Goal: Task Accomplishment & Management: Manage account settings

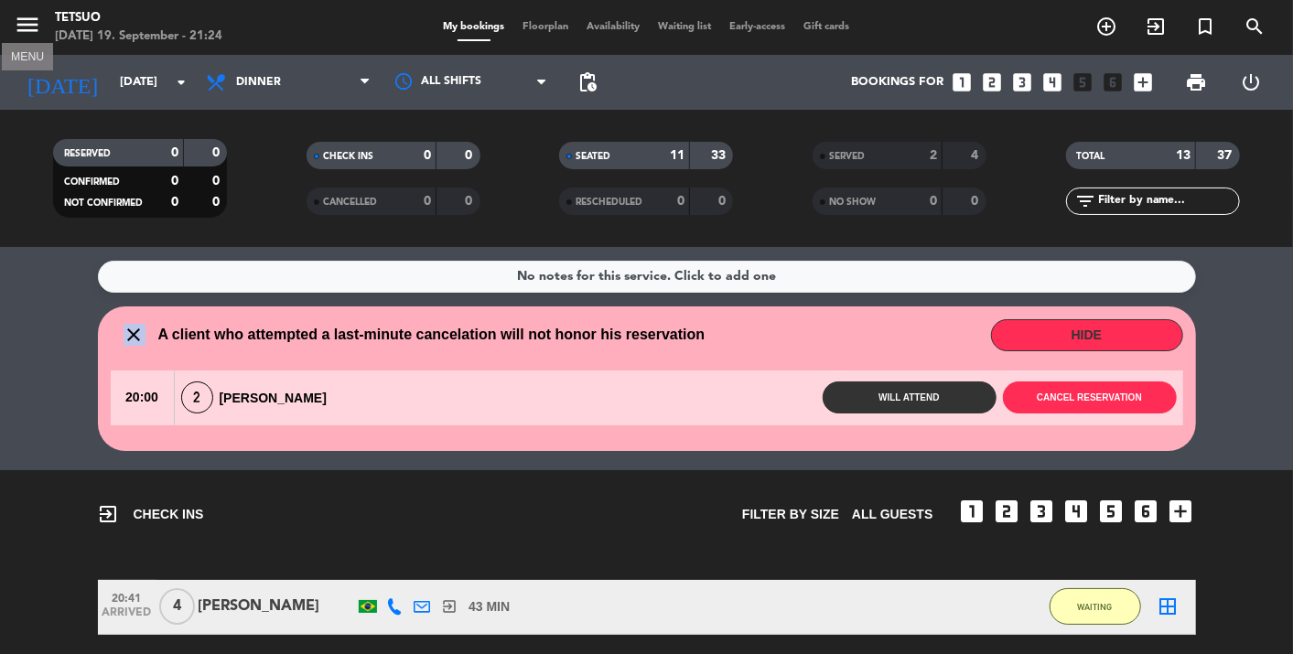
click at [21, 30] on icon "menu" at bounding box center [27, 24] width 27 height 27
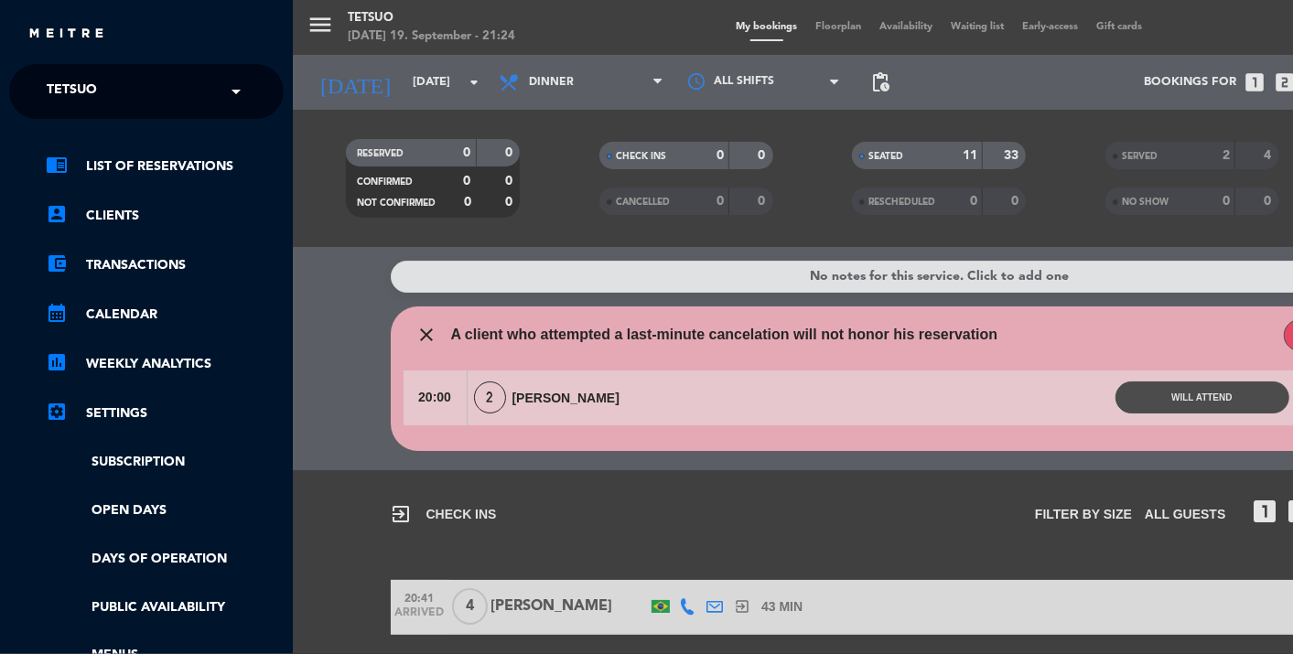
click at [120, 93] on div "× Tetsuo" at bounding box center [81, 91] width 85 height 38
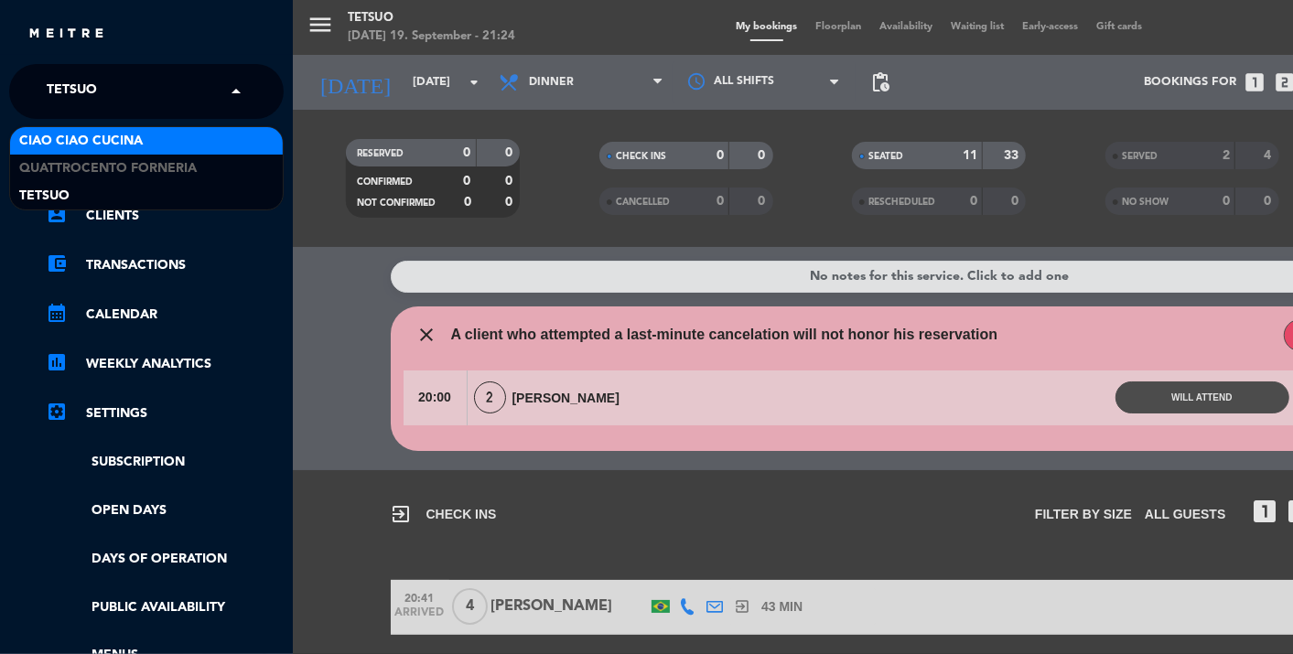
click at [120, 138] on span "Ciao Ciao Cucina" at bounding box center [81, 141] width 124 height 21
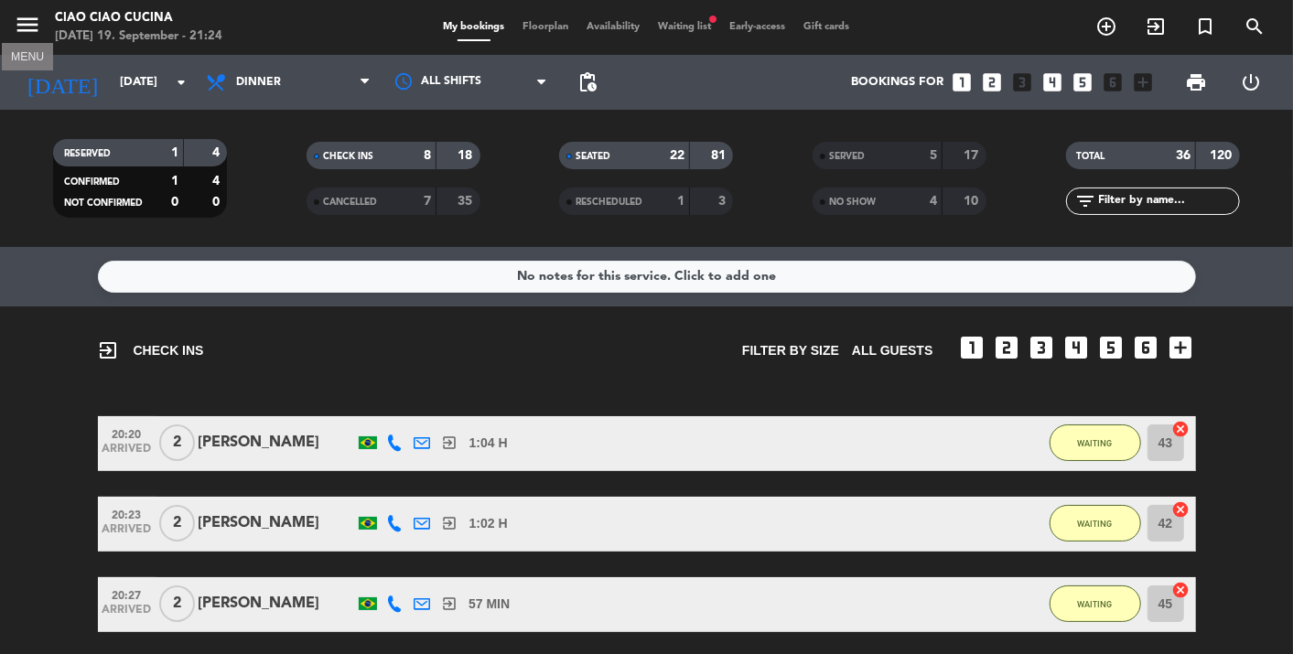
click at [29, 40] on button "menu" at bounding box center [27, 28] width 27 height 34
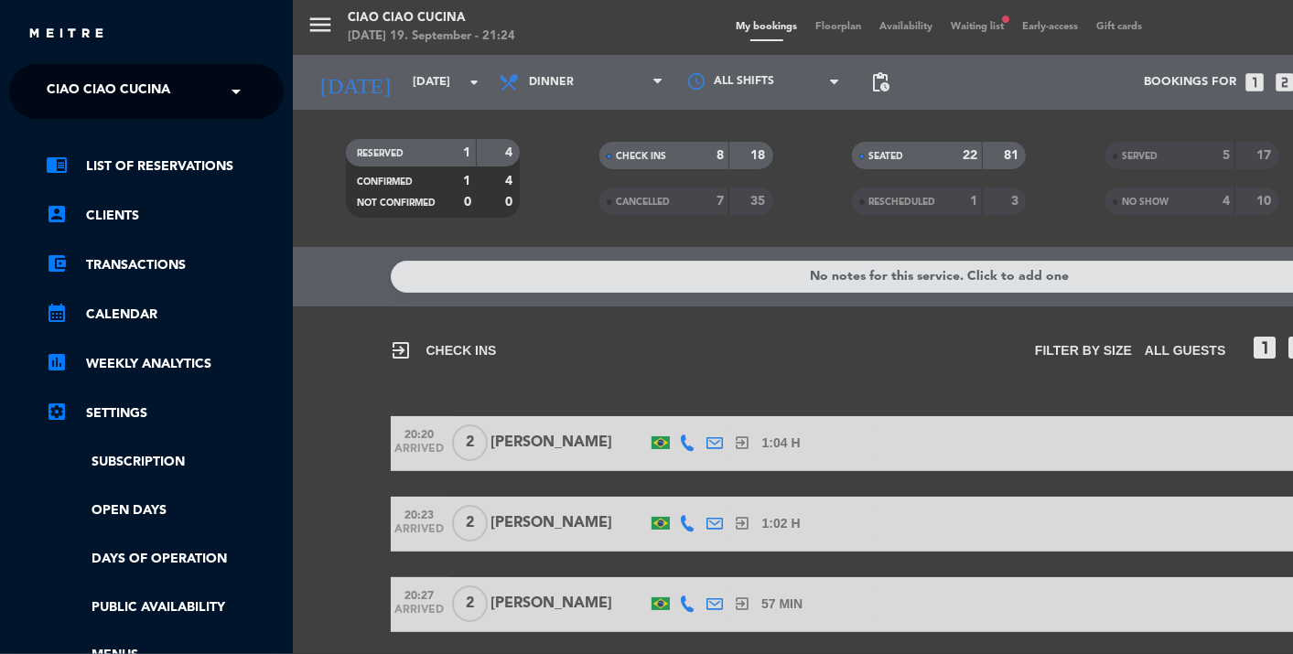
click at [100, 91] on span "Ciao Ciao Cucina" at bounding box center [109, 91] width 124 height 38
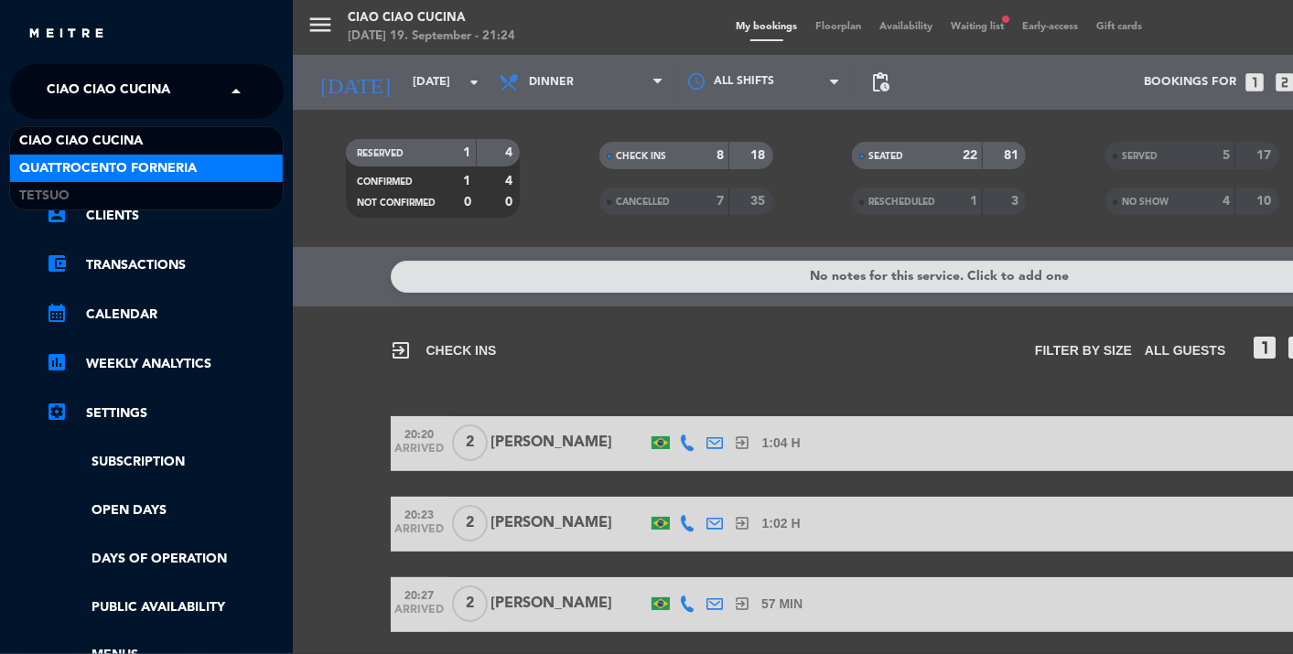
click at [116, 171] on span "Quattrocento Forneria" at bounding box center [107, 168] width 177 height 21
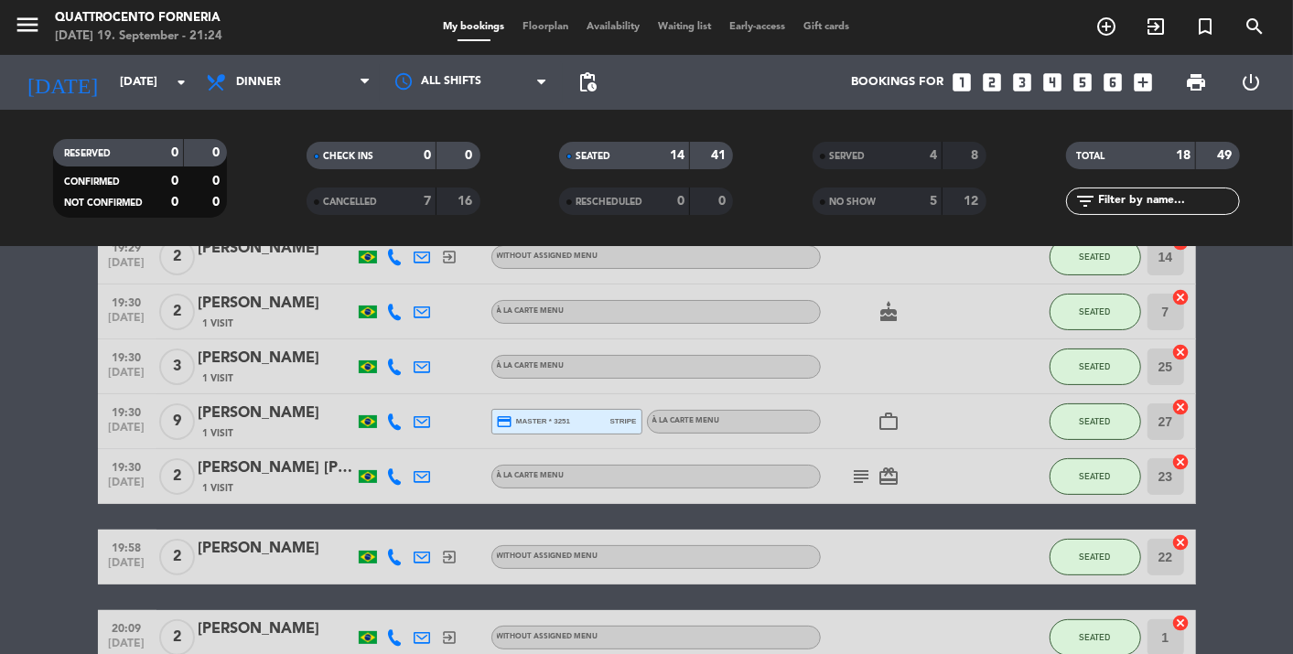
scroll to position [203, 0]
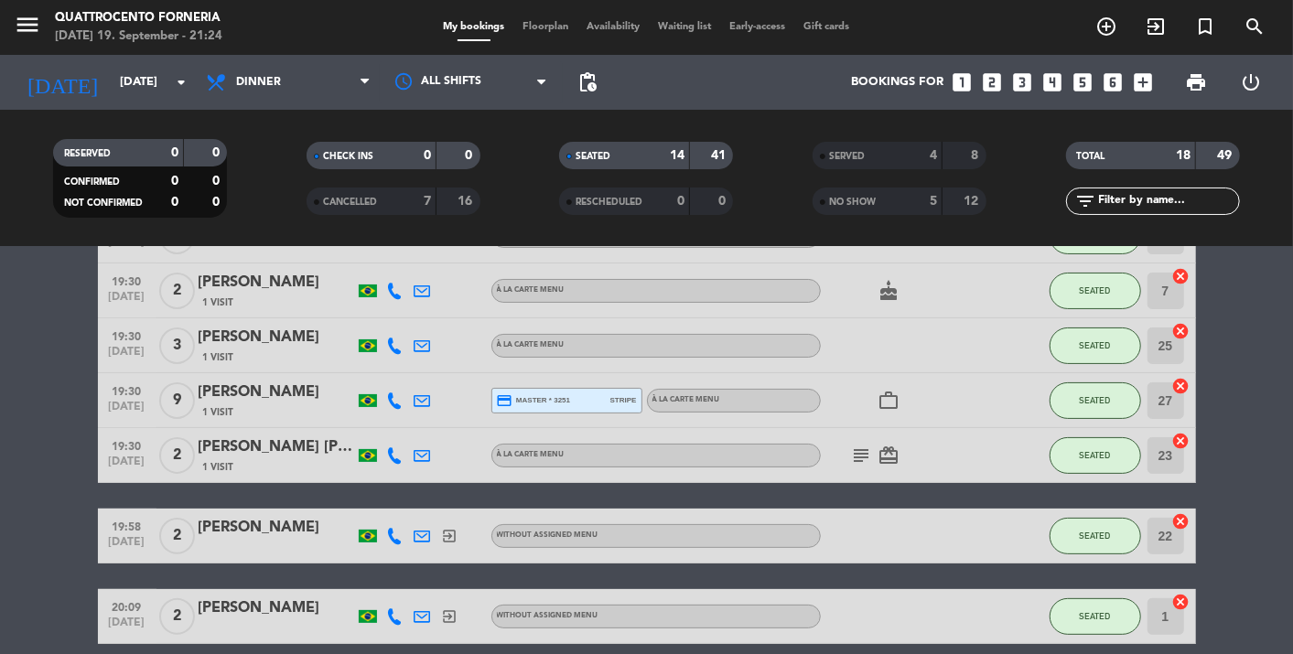
click at [414, 342] on icon at bounding box center [422, 346] width 16 height 16
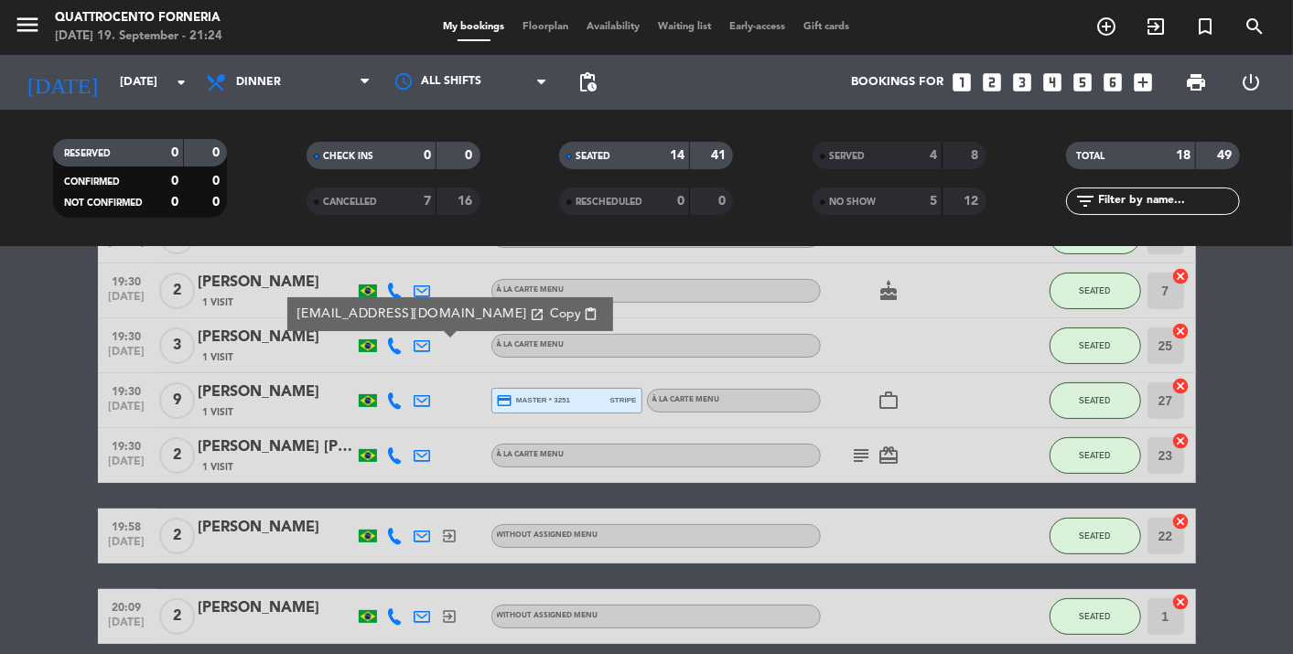
click at [20, 338] on bookings-row "19:07 [DATE] 3 [PERSON_NAME] exit_to_app Without assigned menu SEATED 26 cancel…" at bounding box center [646, 627] width 1293 height 999
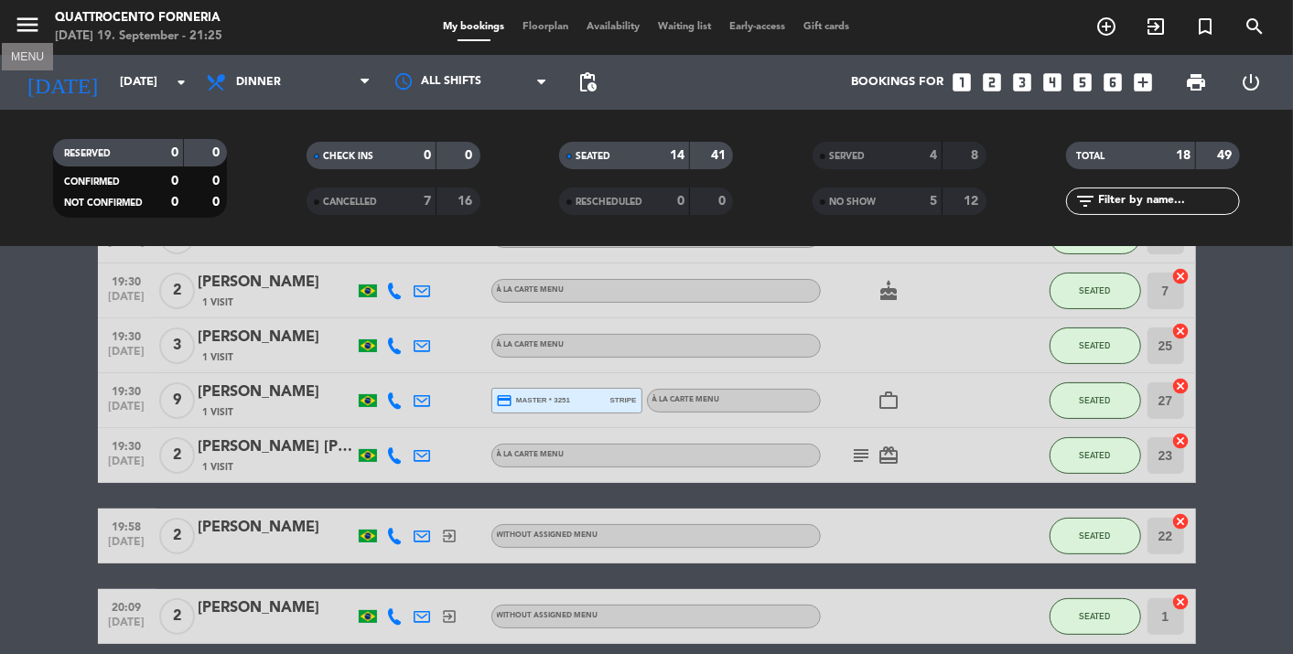
click at [27, 34] on icon "menu" at bounding box center [27, 24] width 27 height 27
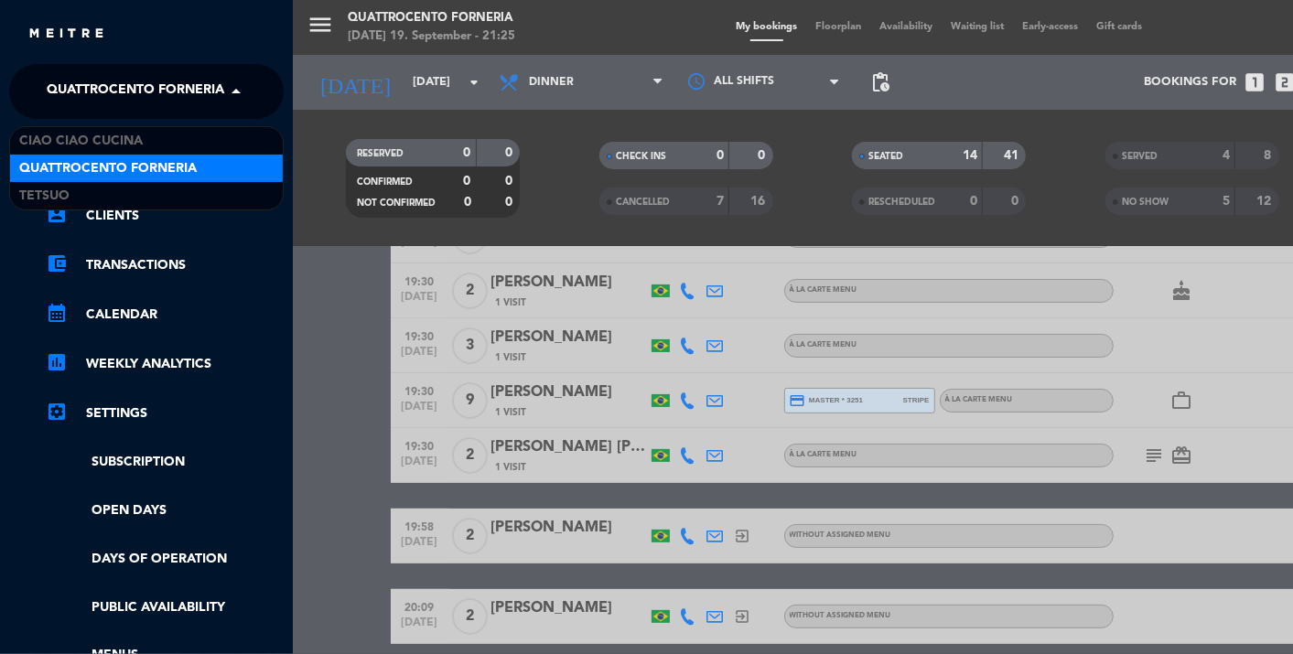
click at [114, 95] on span "Quattrocento Forneria" at bounding box center [135, 91] width 177 height 38
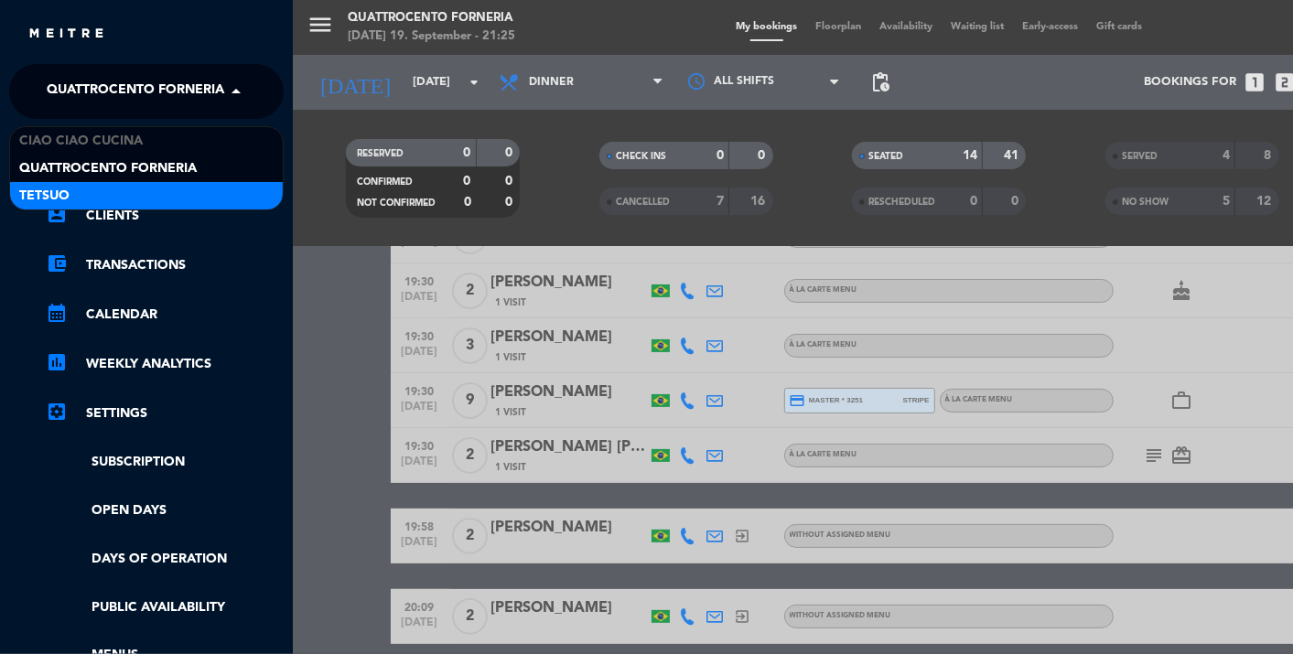
click at [122, 187] on div "Tetsuo" at bounding box center [146, 195] width 273 height 27
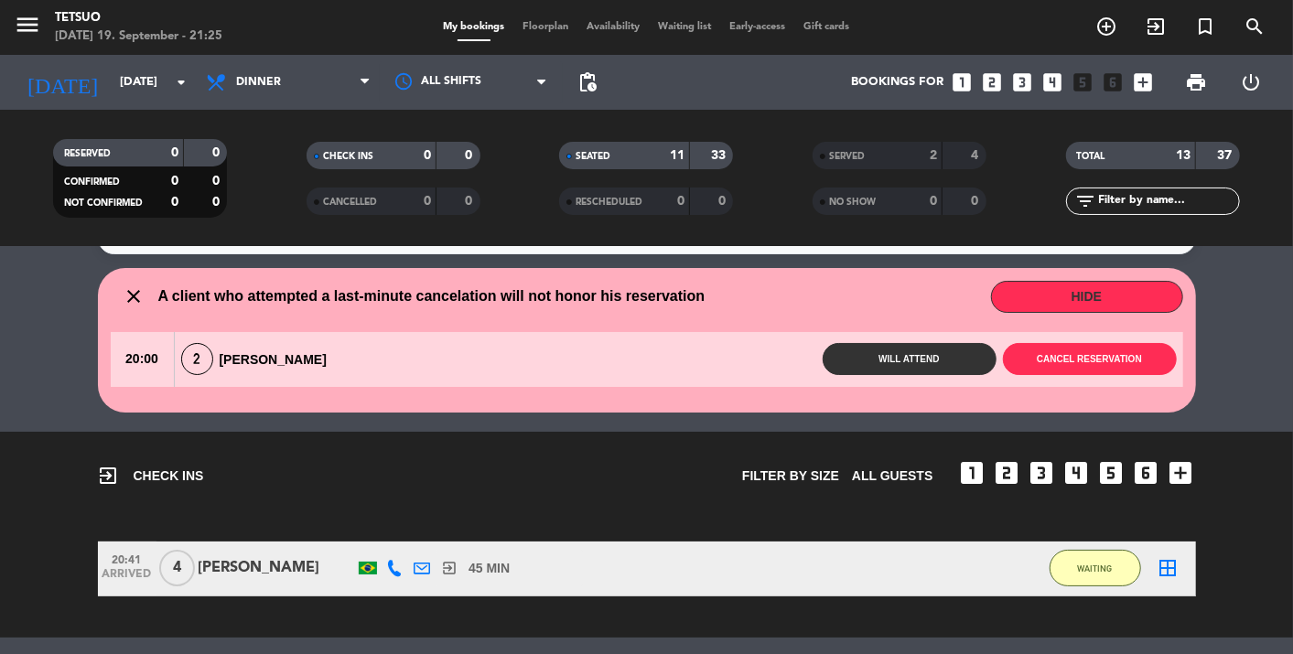
scroll to position [0, 0]
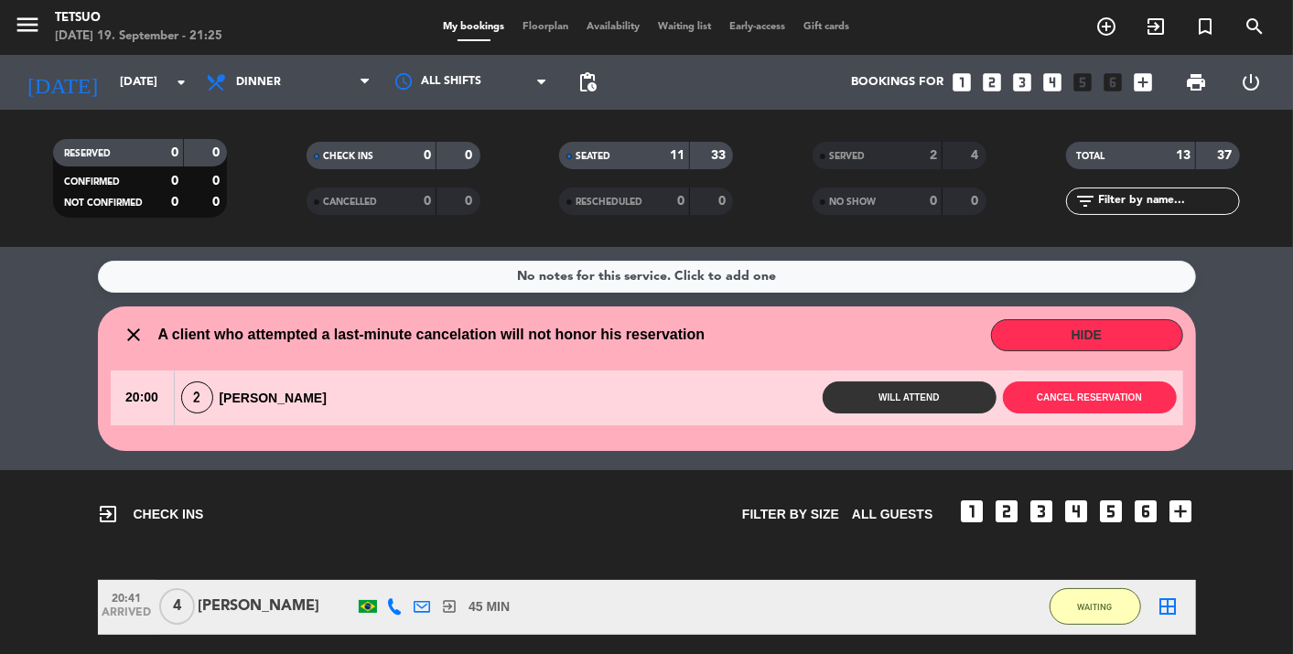
click at [130, 329] on icon "close" at bounding box center [135, 335] width 22 height 22
click at [1141, 327] on button "HIDE" at bounding box center [1087, 335] width 192 height 32
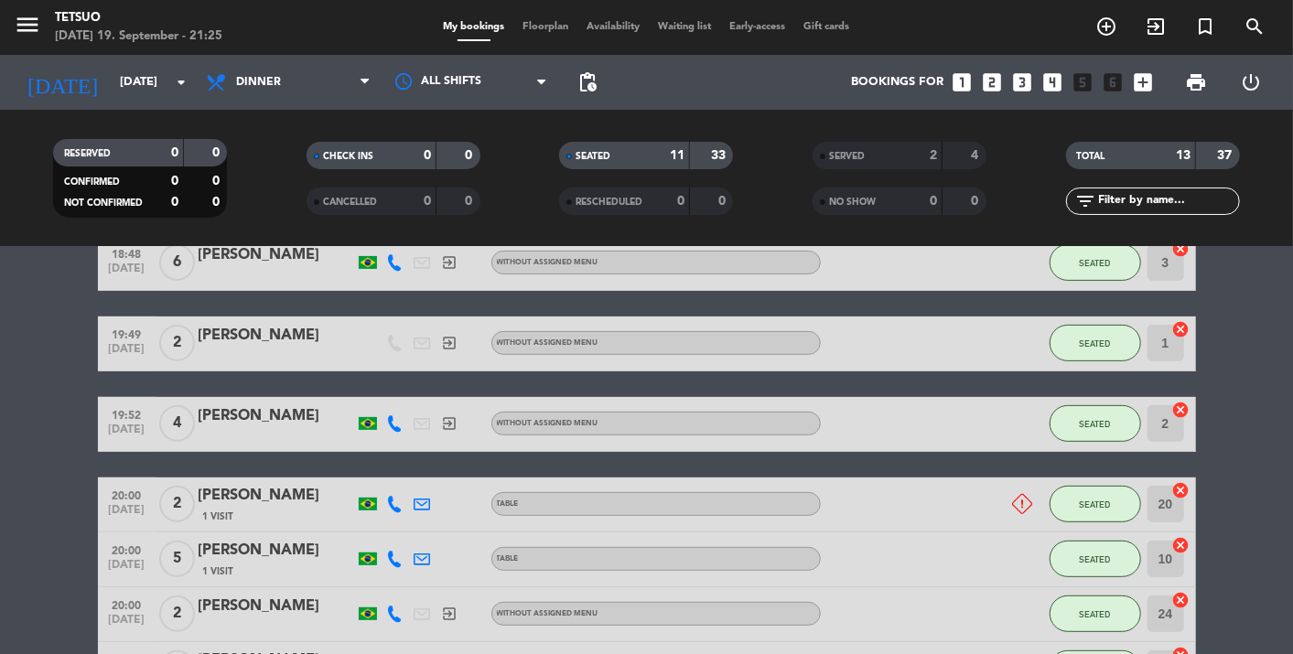
scroll to position [821, 0]
